Goal: Task Accomplishment & Management: Manage account settings

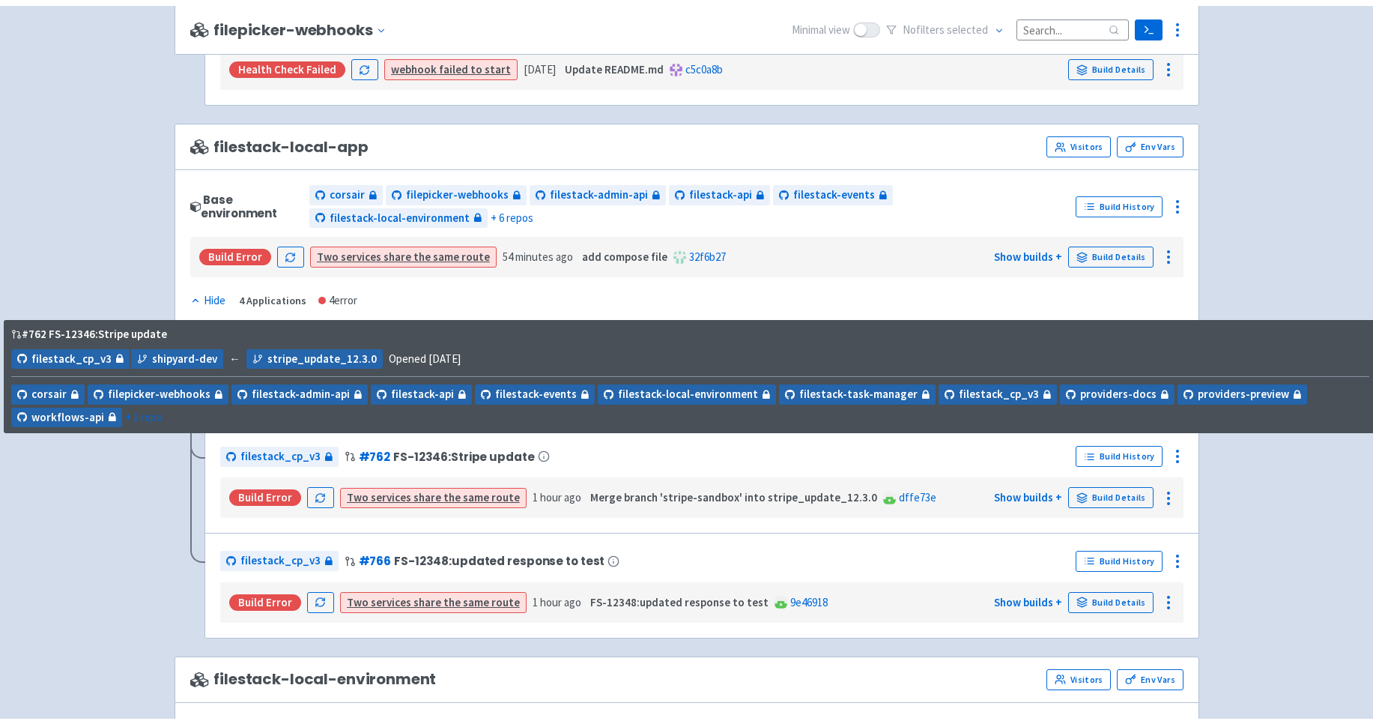
scroll to position [1012, 0]
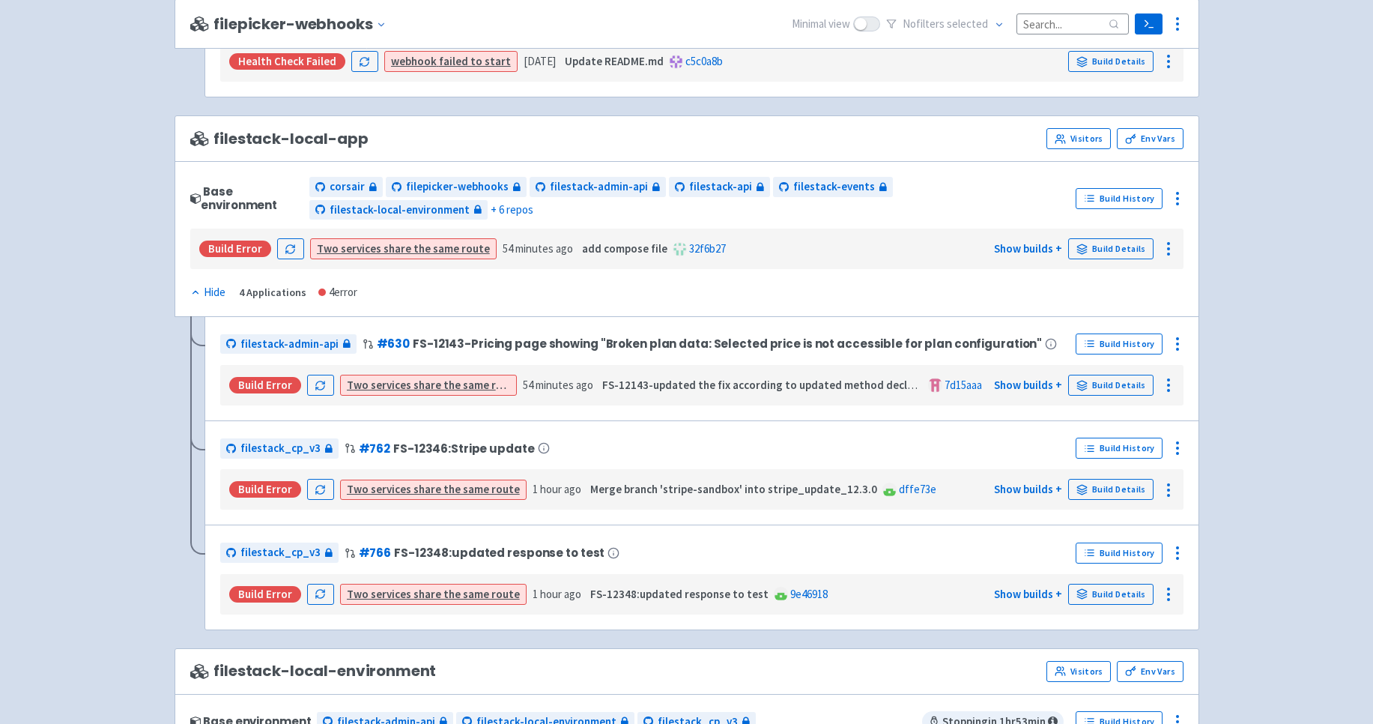
click at [129, 506] on div "filepicker View Organizations srini-filestack User Profile Sign out Develop No s" at bounding box center [686, 437] width 1373 height 2899
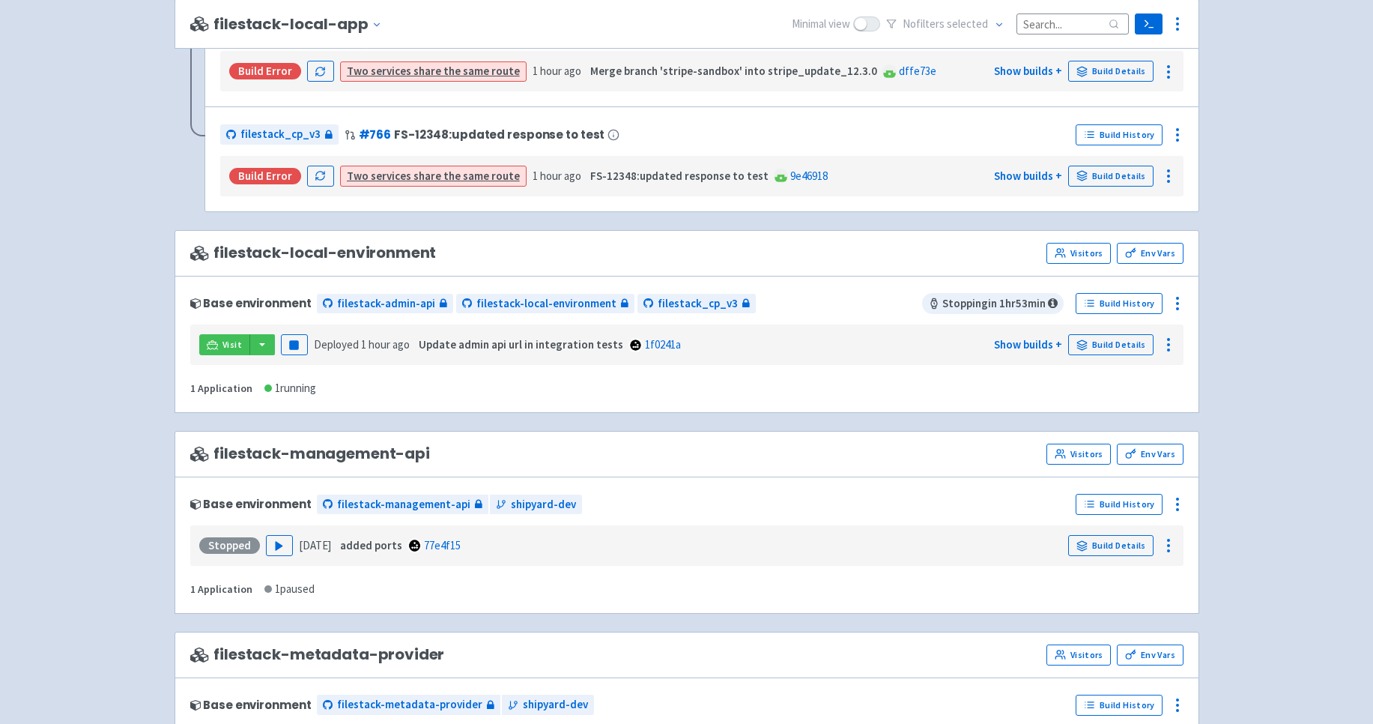
scroll to position [1431, 0]
click at [1182, 294] on icon at bounding box center [1178, 303] width 18 height 18
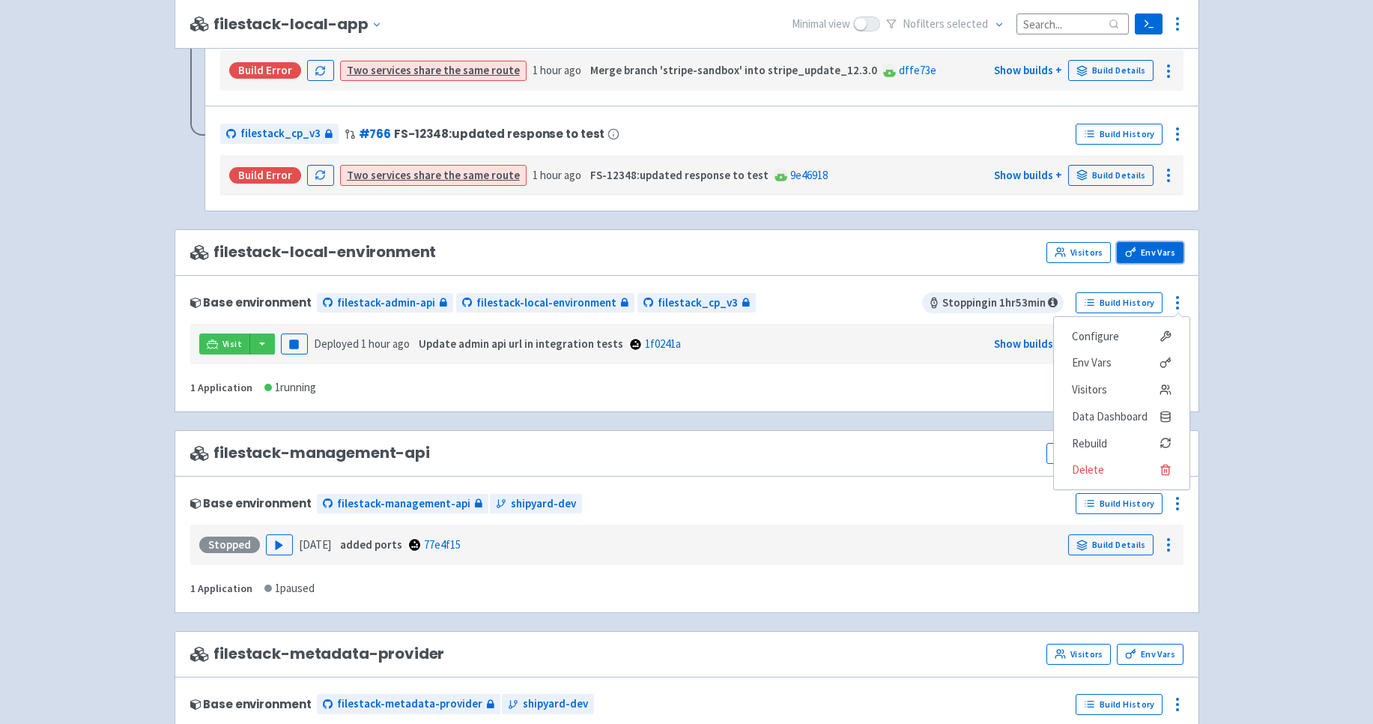
click at [1143, 246] on link "Env Vars" at bounding box center [1150, 252] width 66 height 21
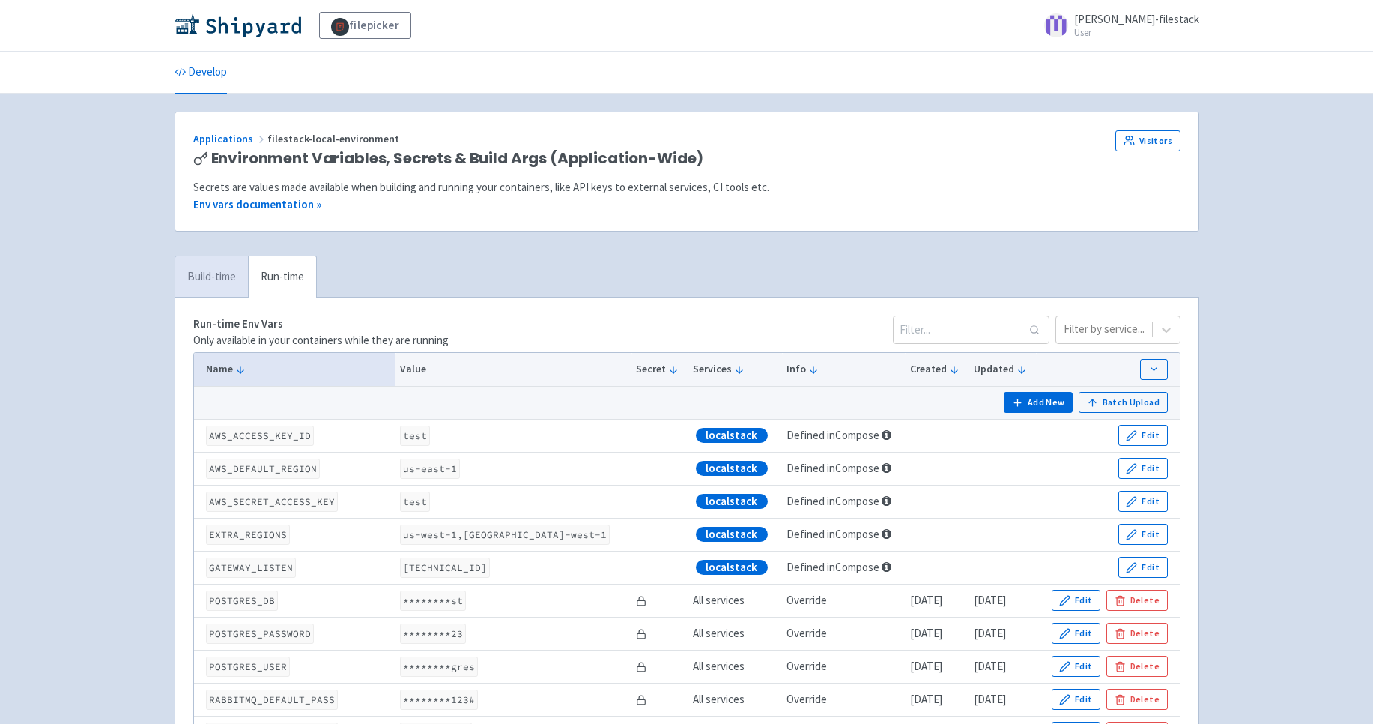
click at [213, 276] on link "Build-time" at bounding box center [211, 276] width 73 height 41
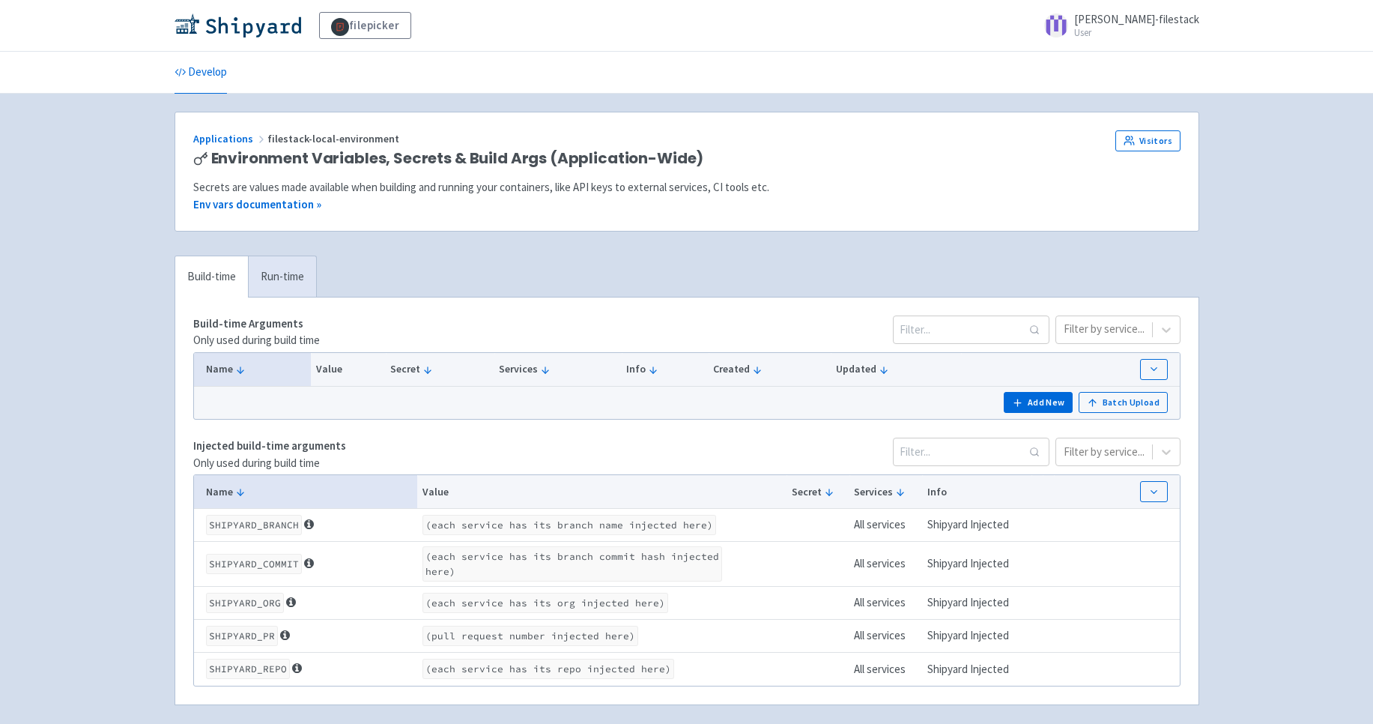
click at [288, 136] on span "filestack-local-environment" at bounding box center [334, 138] width 134 height 13
click at [241, 141] on link "Applications" at bounding box center [230, 138] width 74 height 13
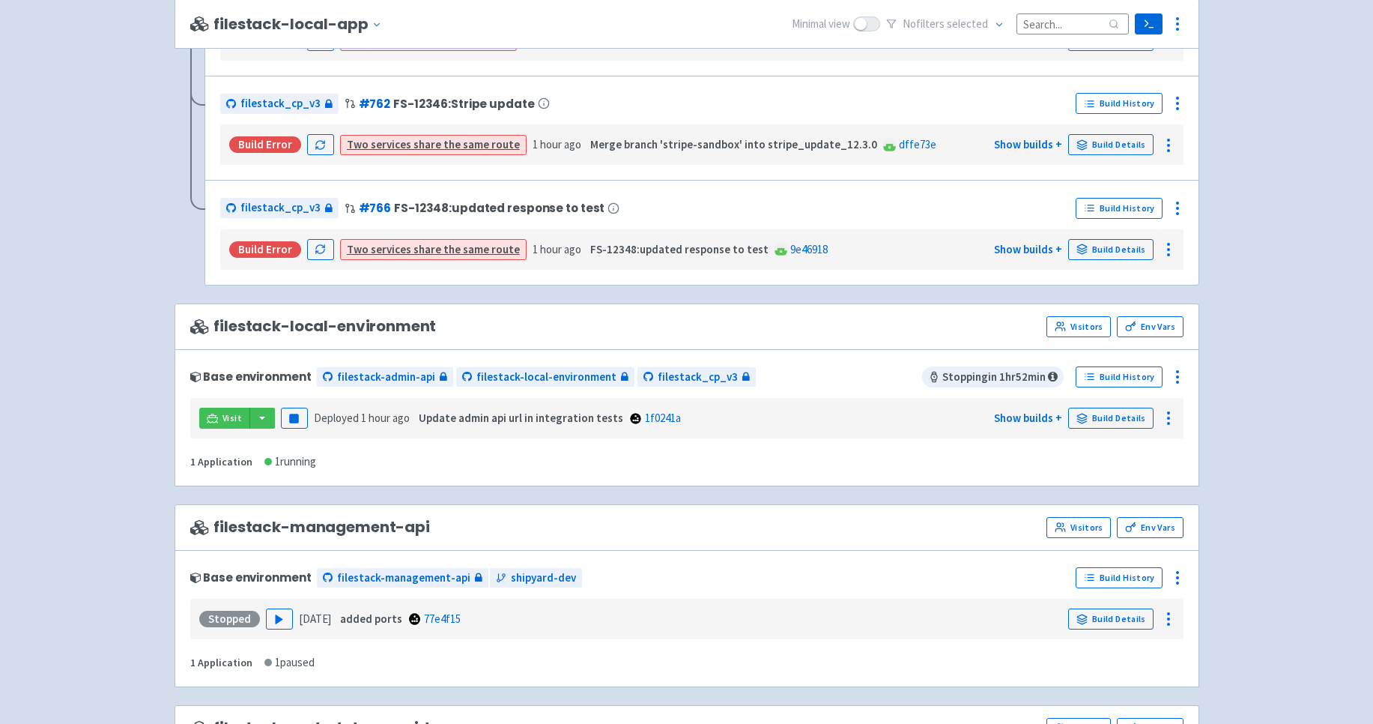
scroll to position [1328, 0]
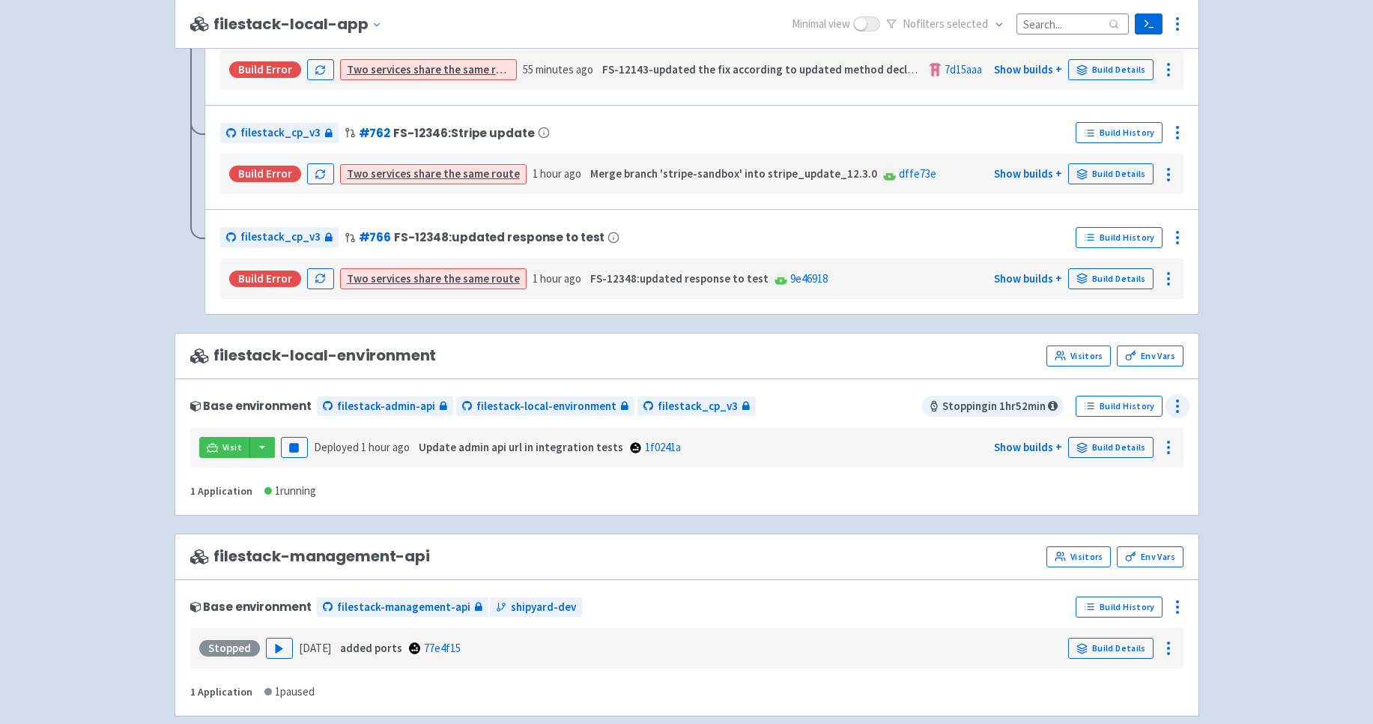
click at [1176, 402] on icon at bounding box center [1178, 406] width 18 height 18
click at [1101, 432] on span "Configure" at bounding box center [1095, 439] width 47 height 21
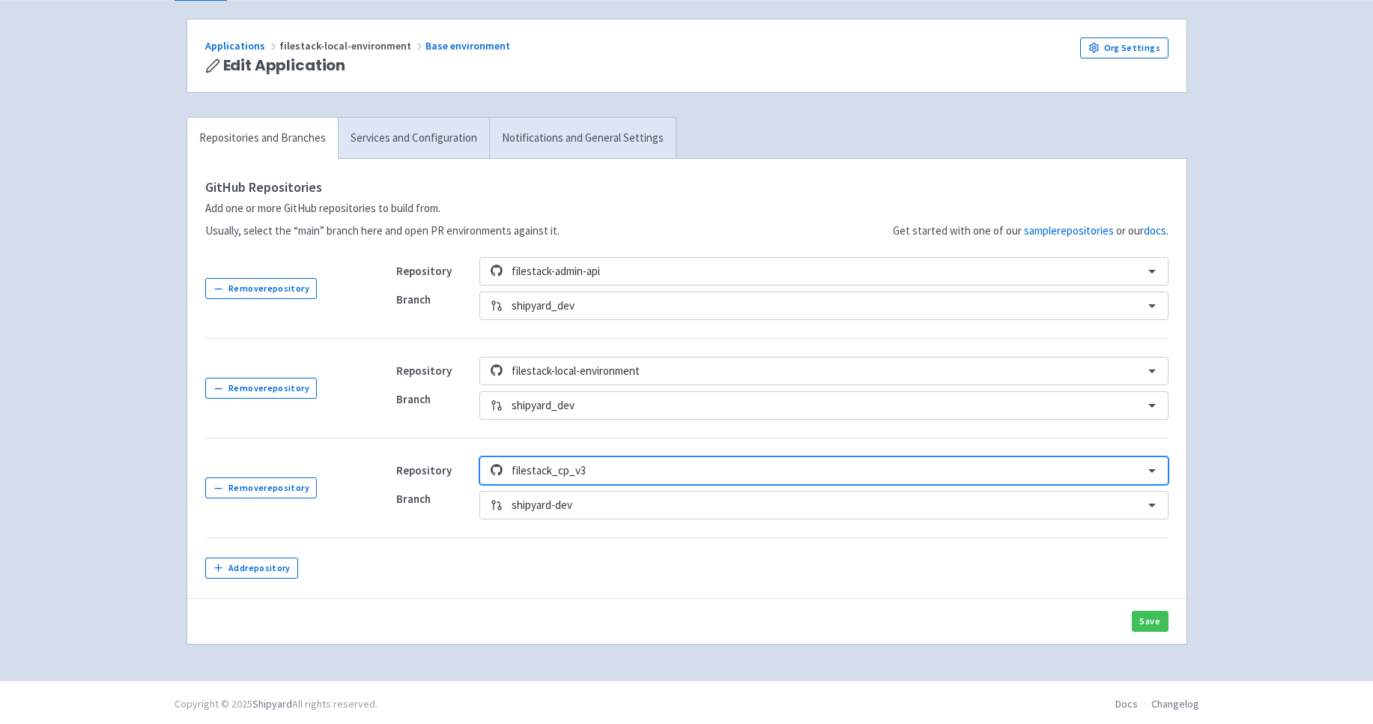
scroll to position [96, 0]
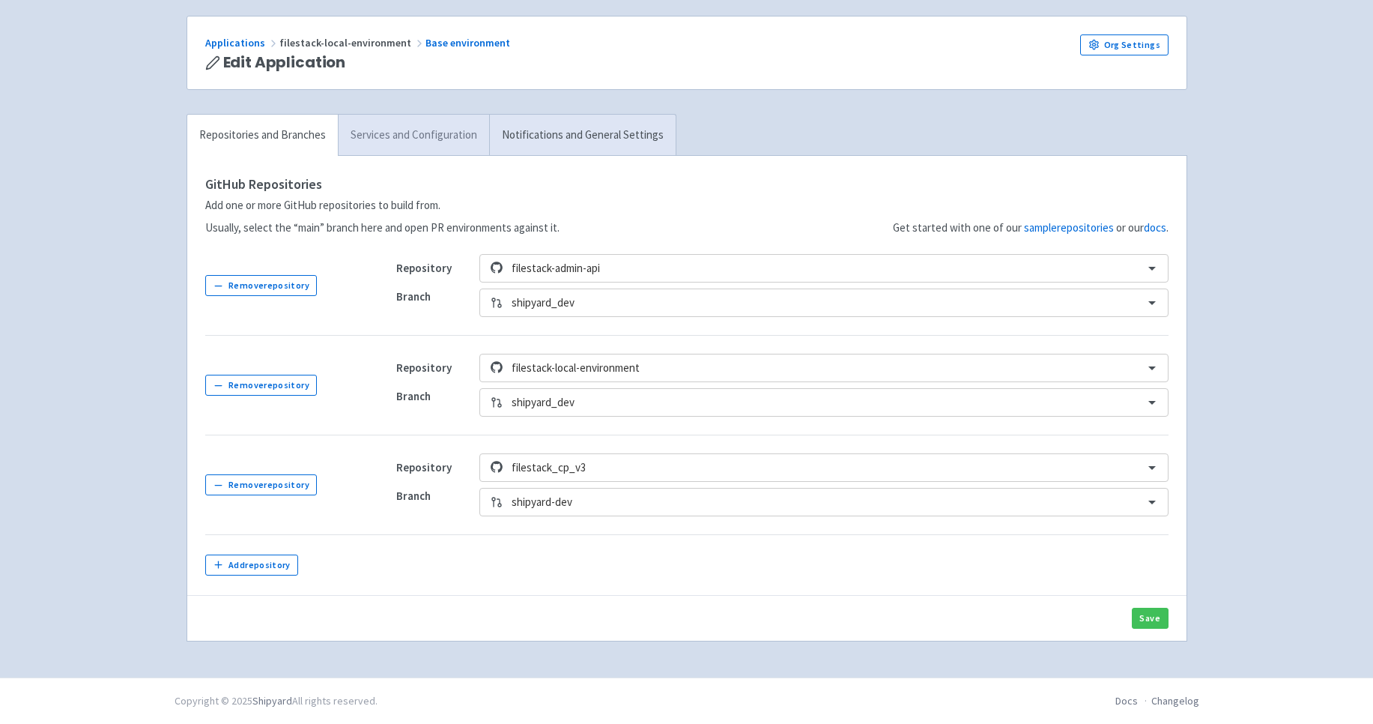
click at [413, 121] on link "Services and Configuration" at bounding box center [413, 135] width 151 height 41
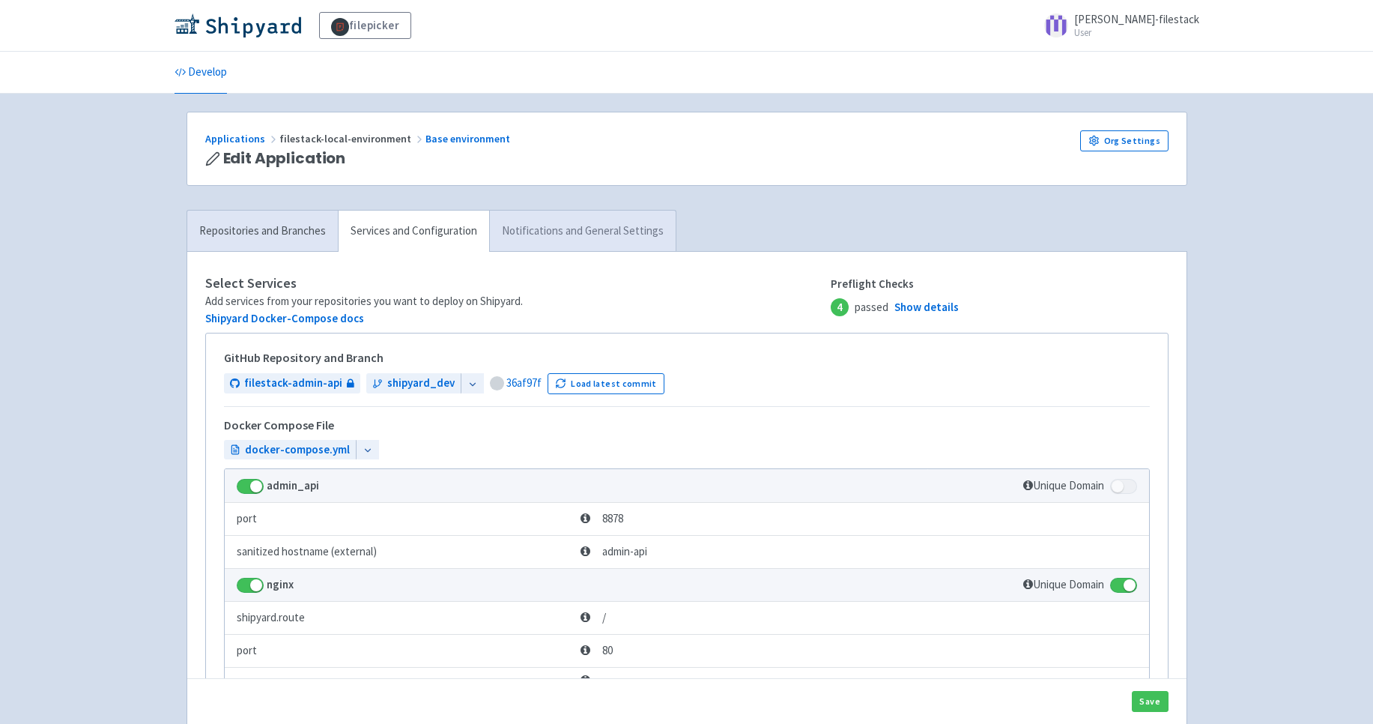
click at [596, 239] on link "Notifications and General Settings" at bounding box center [582, 231] width 187 height 41
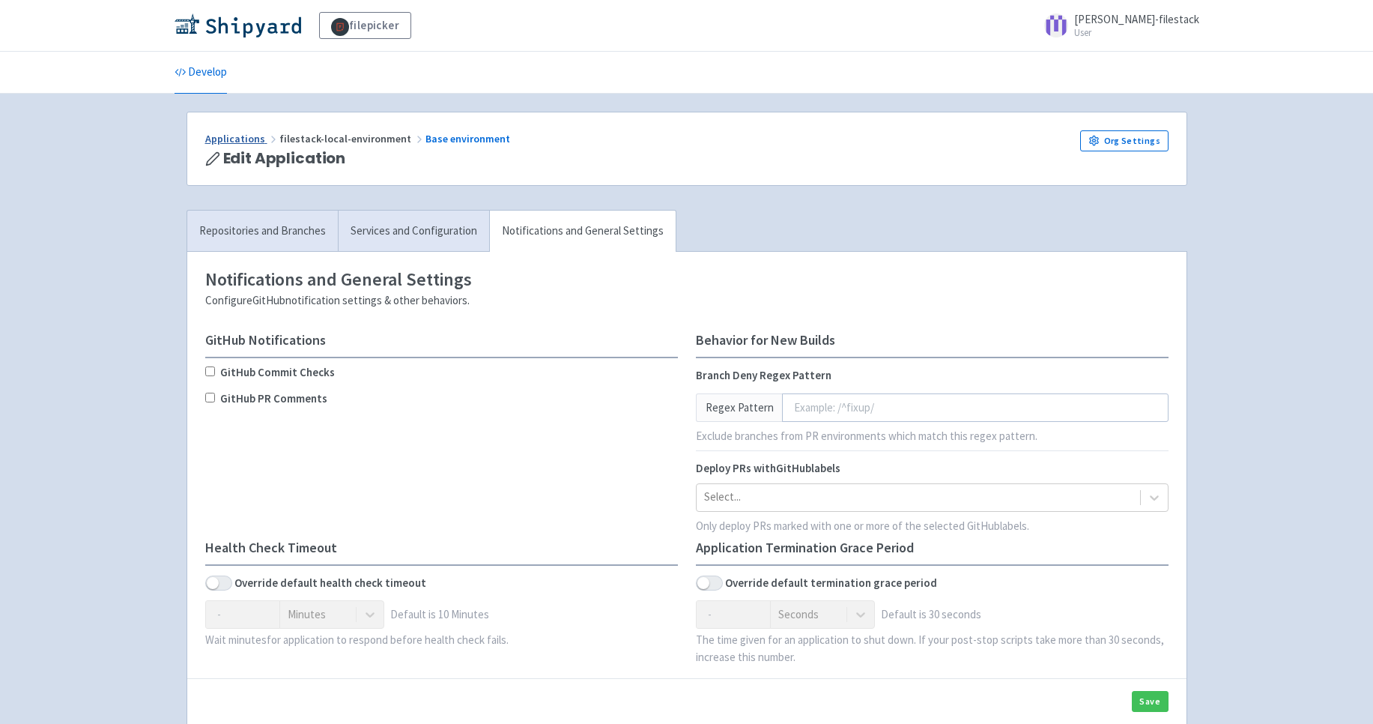
click at [243, 142] on link "Applications" at bounding box center [242, 138] width 74 height 13
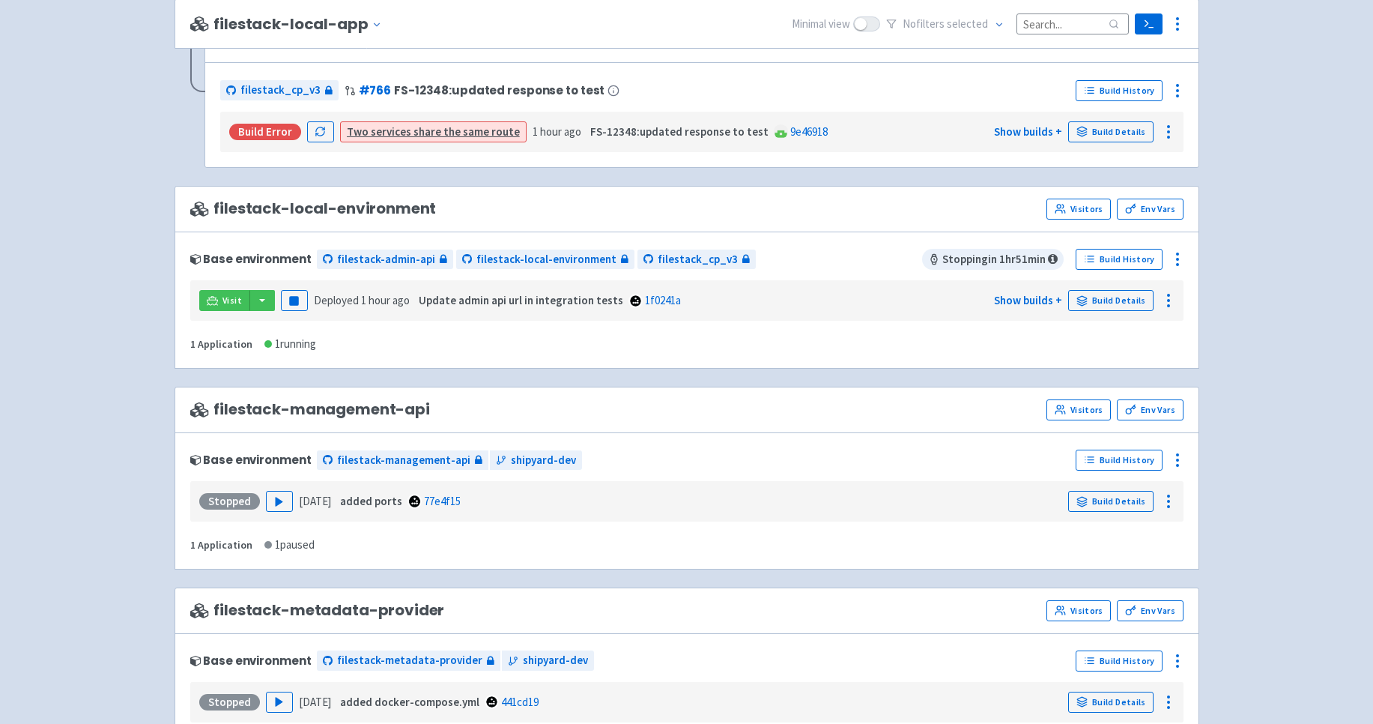
scroll to position [1420, 0]
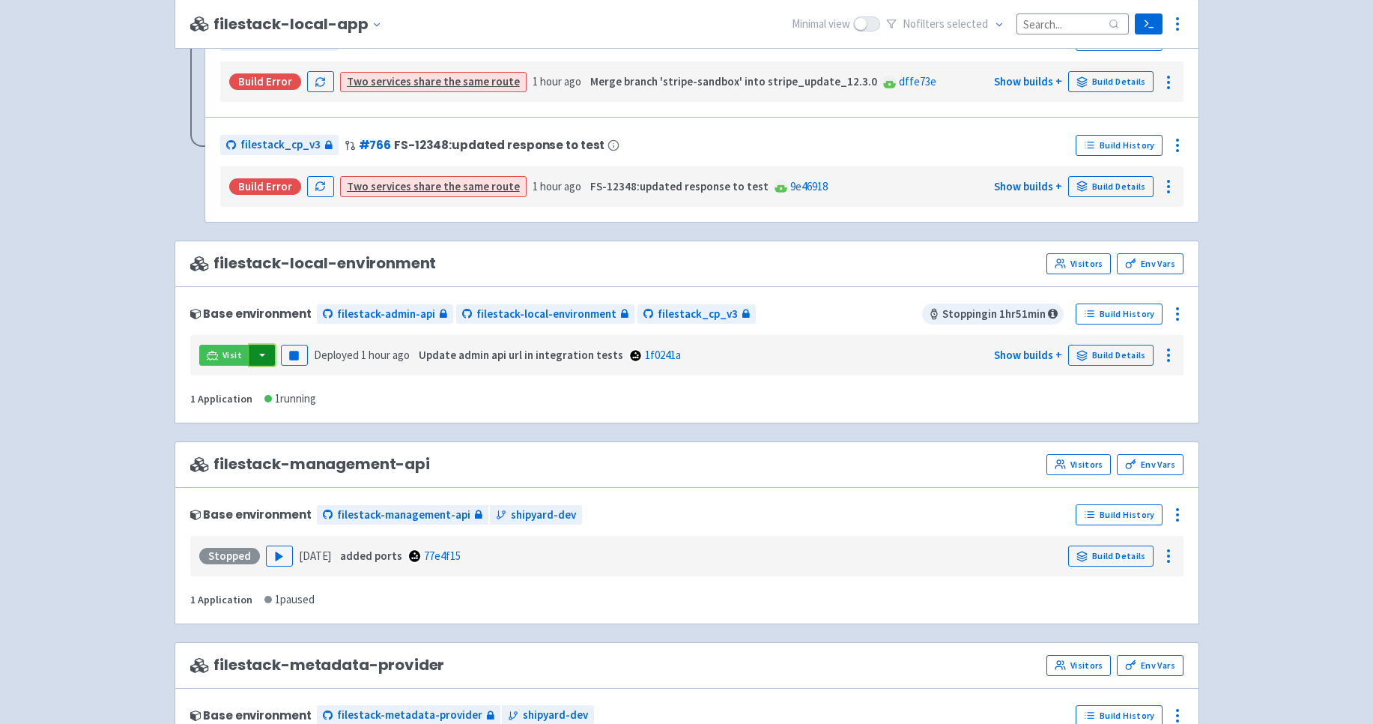
click at [265, 349] on button "button" at bounding box center [262, 355] width 25 height 21
click at [229, 352] on span "Visit" at bounding box center [232, 355] width 19 height 12
click at [263, 352] on button "button" at bounding box center [262, 355] width 25 height 21
click at [314, 384] on link "filestack_cp_v3 (dev-portal)" at bounding box center [357, 385] width 216 height 23
